Goal: Information Seeking & Learning: Find specific page/section

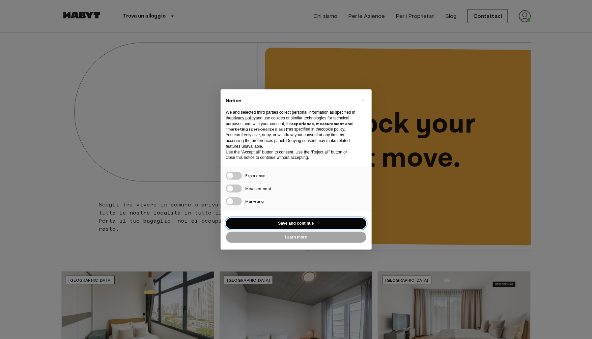
click at [291, 226] on button "Save and continue" at bounding box center [296, 223] width 140 height 11
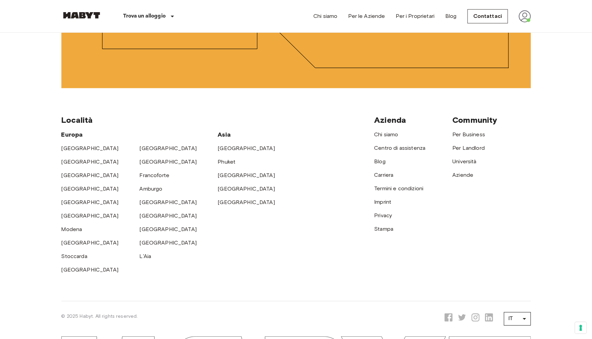
scroll to position [1779, 0]
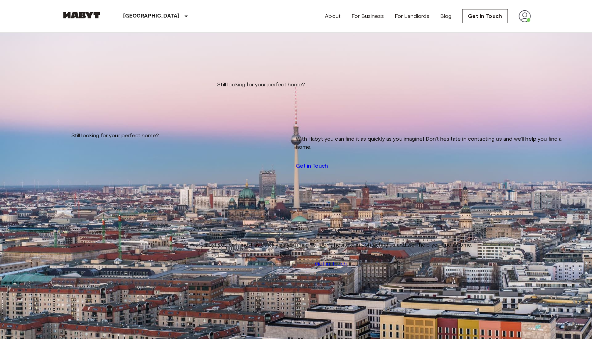
click at [132, 132] on img at bounding box center [296, 261] width 469 height 313
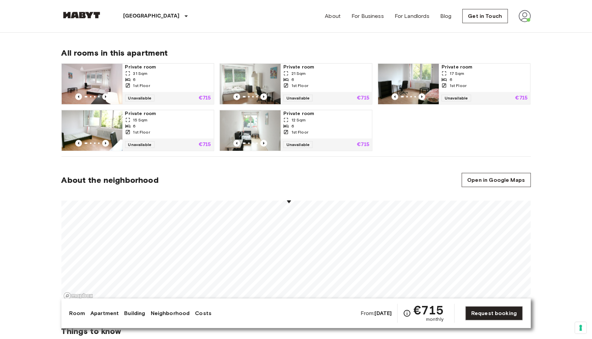
scroll to position [625, 0]
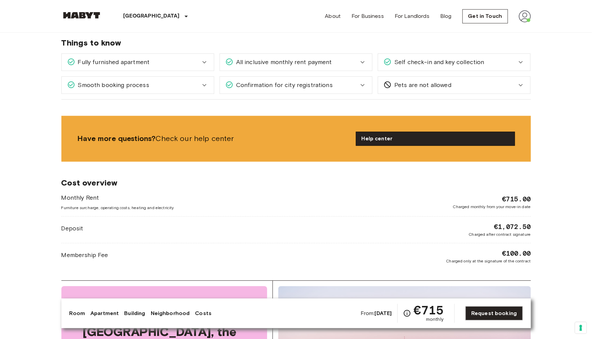
click at [399, 135] on link "Help center" at bounding box center [435, 138] width 159 height 13
